Goal: Find specific page/section: Find specific page/section

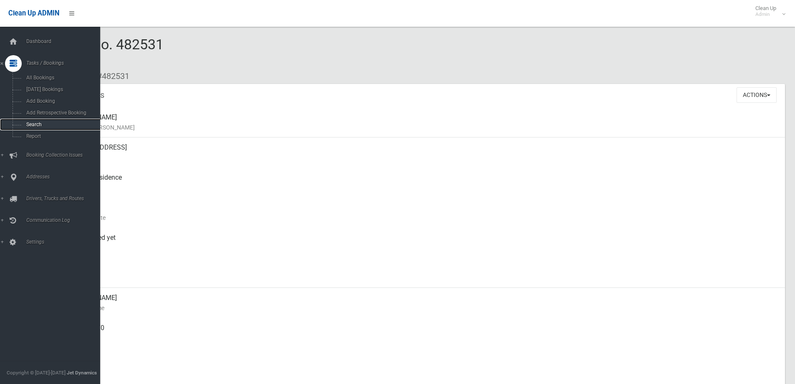
click at [31, 121] on link "Search" at bounding box center [53, 125] width 106 height 12
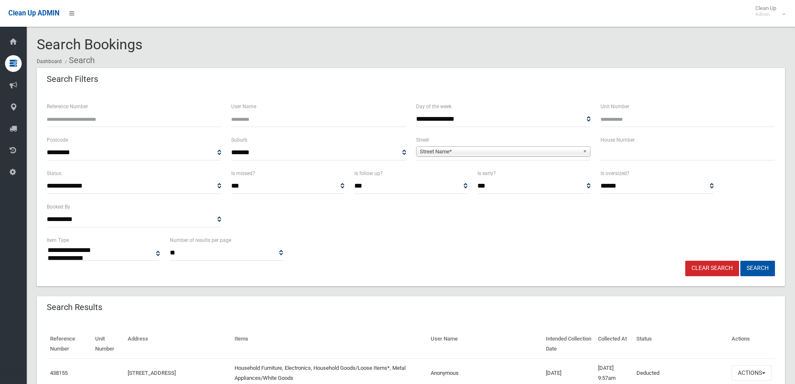
select select
click at [609, 151] on input "text" at bounding box center [688, 152] width 174 height 15
type input "*"
click at [583, 149] on b at bounding box center [587, 152] width 8 height 10
type input "*******"
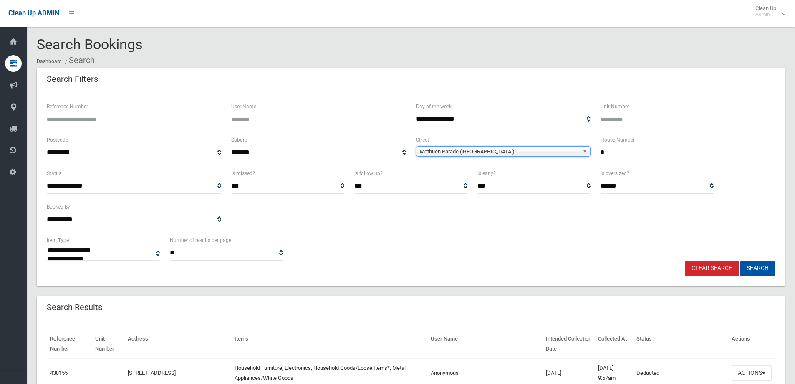
click at [622, 149] on input "*" at bounding box center [688, 152] width 174 height 15
click at [741, 260] on button "Search" at bounding box center [758, 267] width 35 height 15
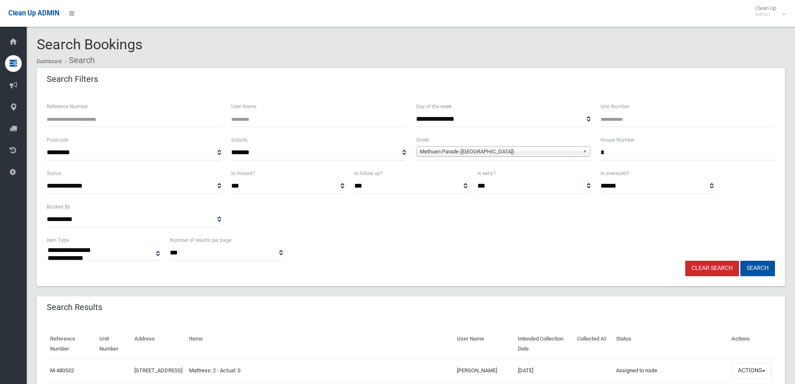
select select
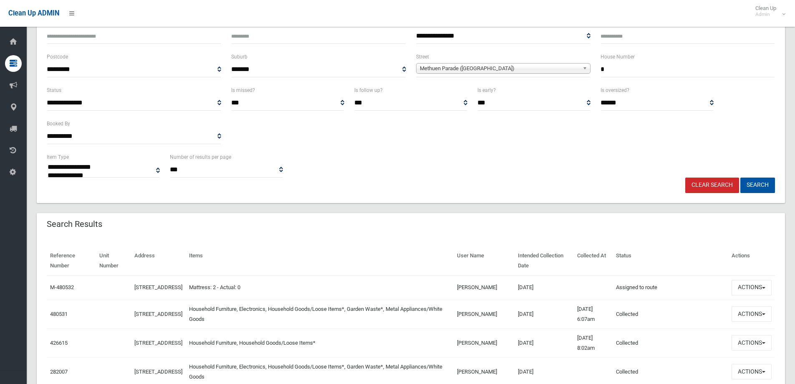
scroll to position [83, 0]
click at [763, 317] on button "Actions" at bounding box center [752, 313] width 40 height 15
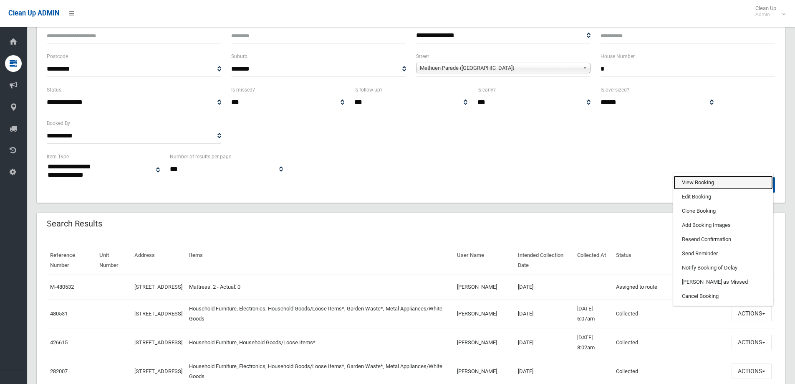
click at [693, 188] on link "View Booking" at bounding box center [723, 182] width 99 height 14
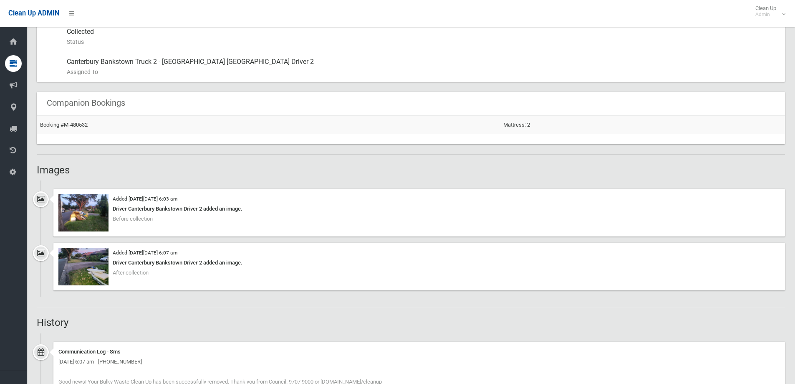
scroll to position [501, 0]
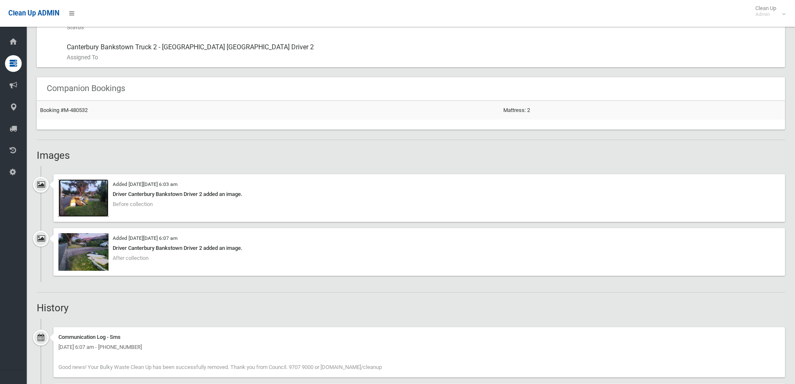
click at [97, 207] on img at bounding box center [83, 198] width 50 height 38
click at [87, 246] on img at bounding box center [83, 252] width 50 height 38
